Goal: Information Seeking & Learning: Learn about a topic

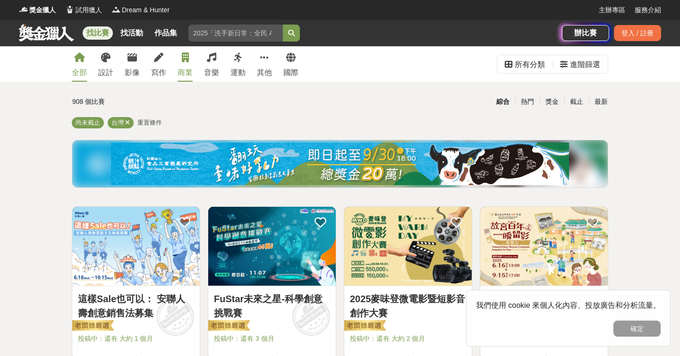
click at [177, 58] on link "商業" at bounding box center [184, 63] width 15 height 35
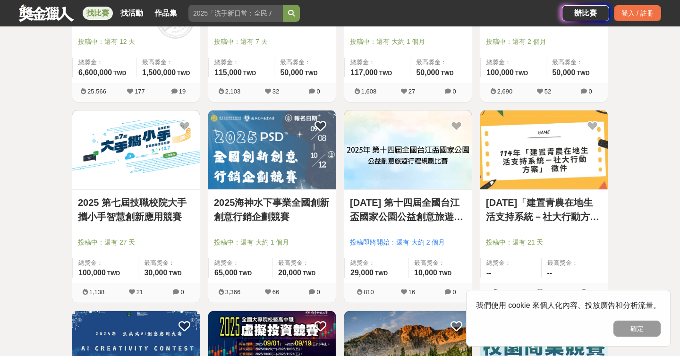
scroll to position [498, 0]
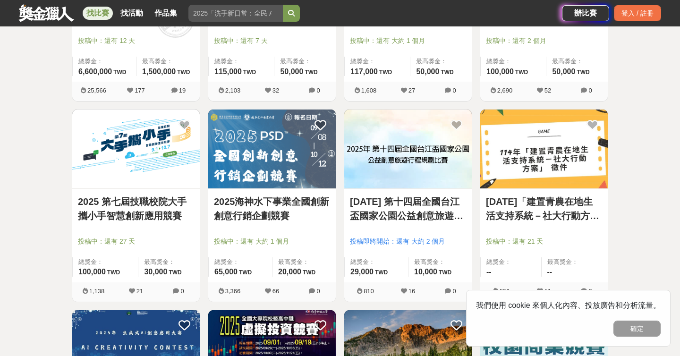
click at [238, 163] on img at bounding box center [271, 148] width 127 height 79
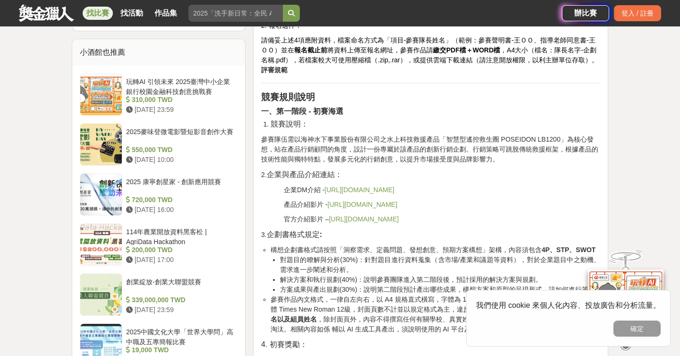
scroll to position [777, 0]
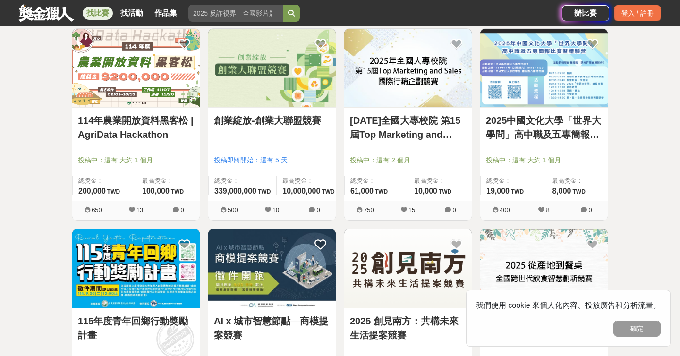
scroll to position [979, 0]
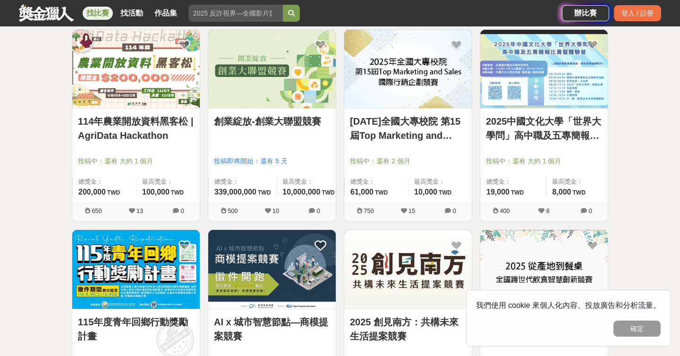
click at [395, 155] on div "[DATE]全國大專校院 第15屆Top Marketing and Sales國際行銷企劃競賽 投稿中：還有 2 個月 總獎金： 61,000 61,000…" at bounding box center [407, 155] width 127 height 93
click at [405, 126] on link "[DATE]全國大專校院 第15屆Top Marketing and Sales國際行銷企劃競賽" at bounding box center [408, 128] width 116 height 28
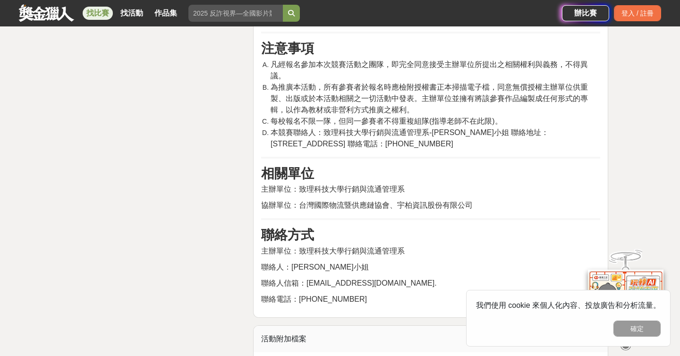
scroll to position [1771, 0]
